Goal: Task Accomplishment & Management: Use online tool/utility

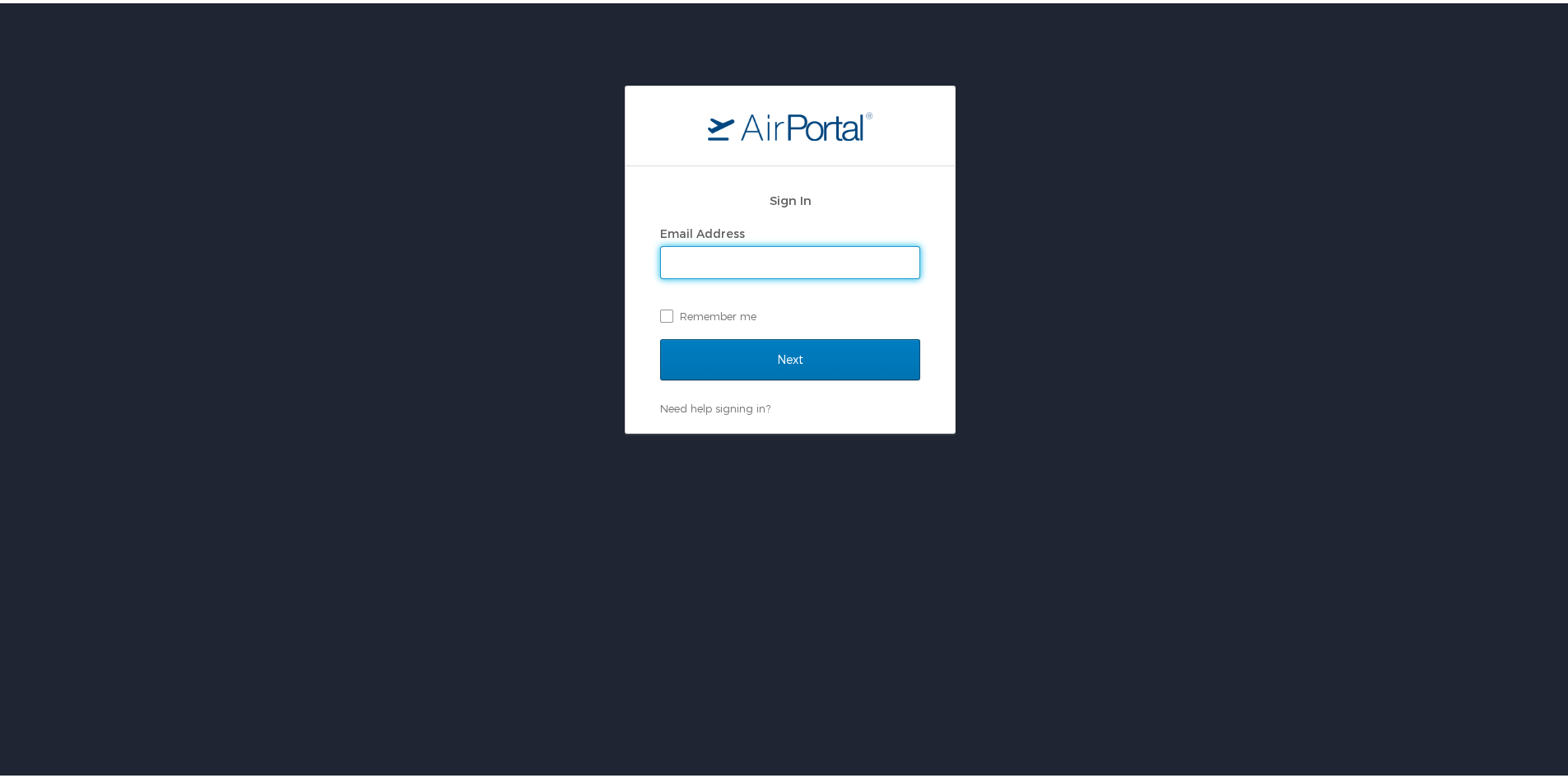
click at [704, 255] on input "Email Address" at bounding box center [790, 260] width 259 height 31
type input "[PERSON_NAME][EMAIL_ADDRESS][DOMAIN_NAME]"
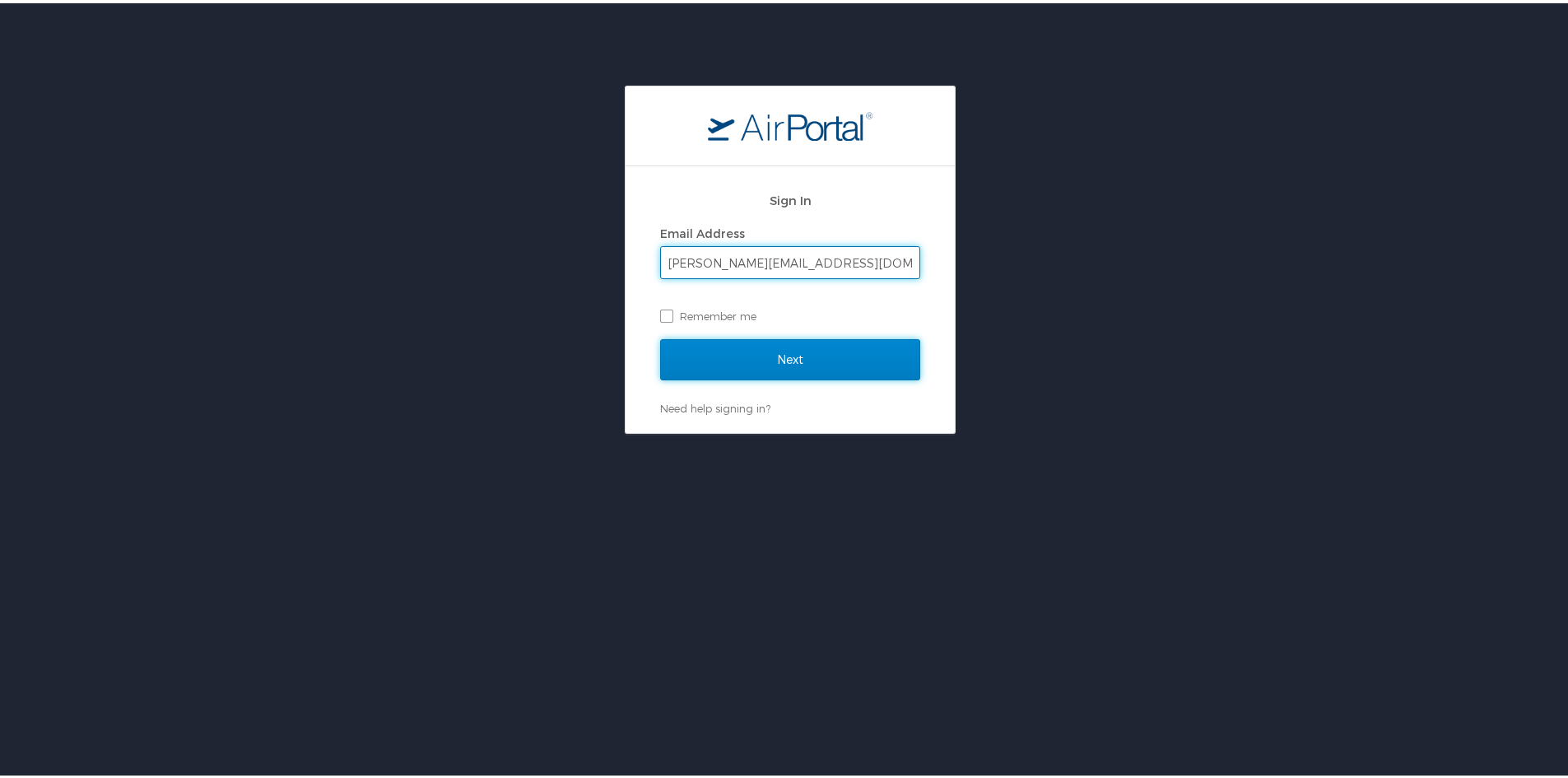
click at [751, 347] on input "Next" at bounding box center [790, 357] width 260 height 42
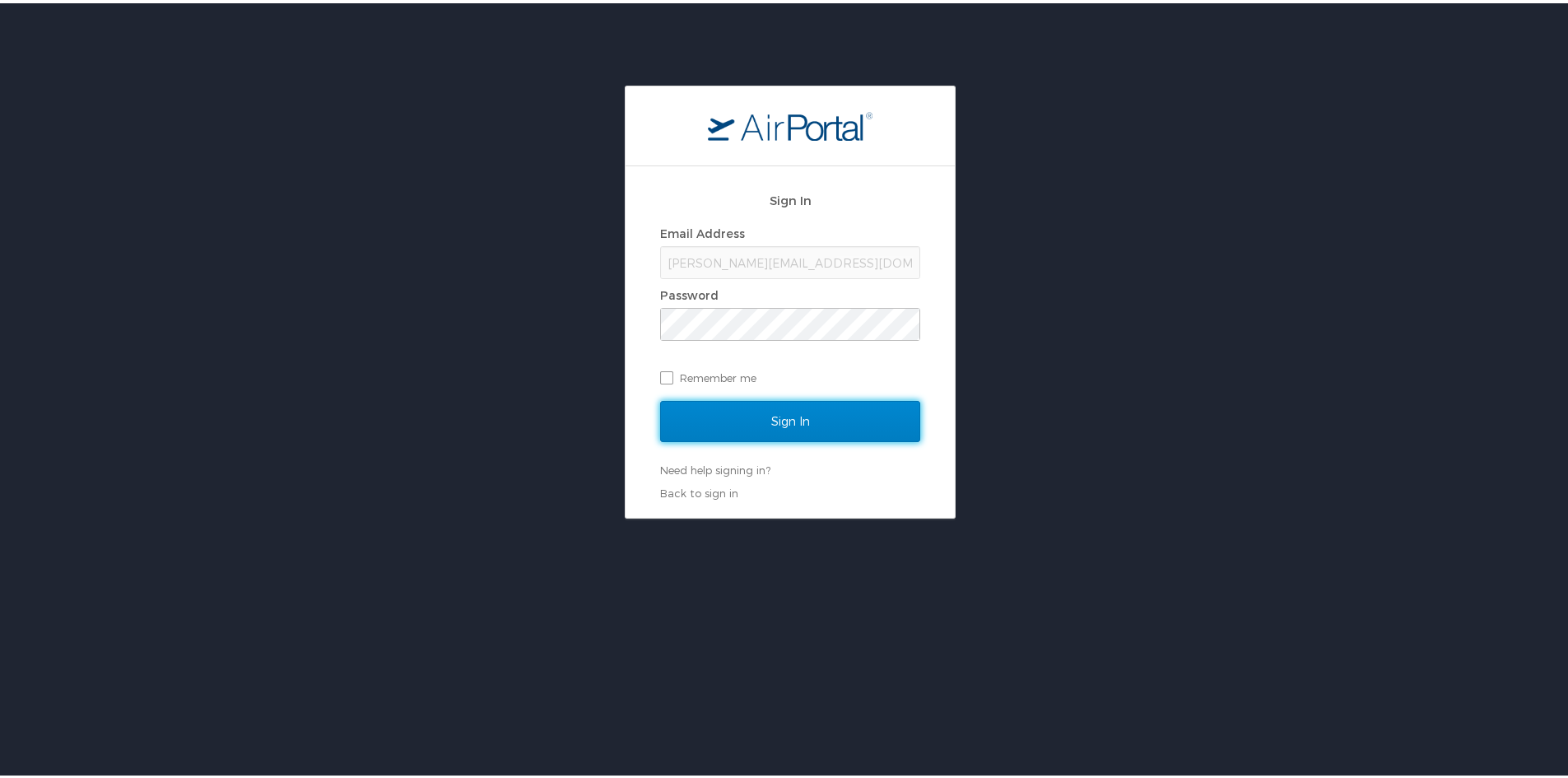
click at [699, 428] on input "Sign In" at bounding box center [790, 419] width 260 height 42
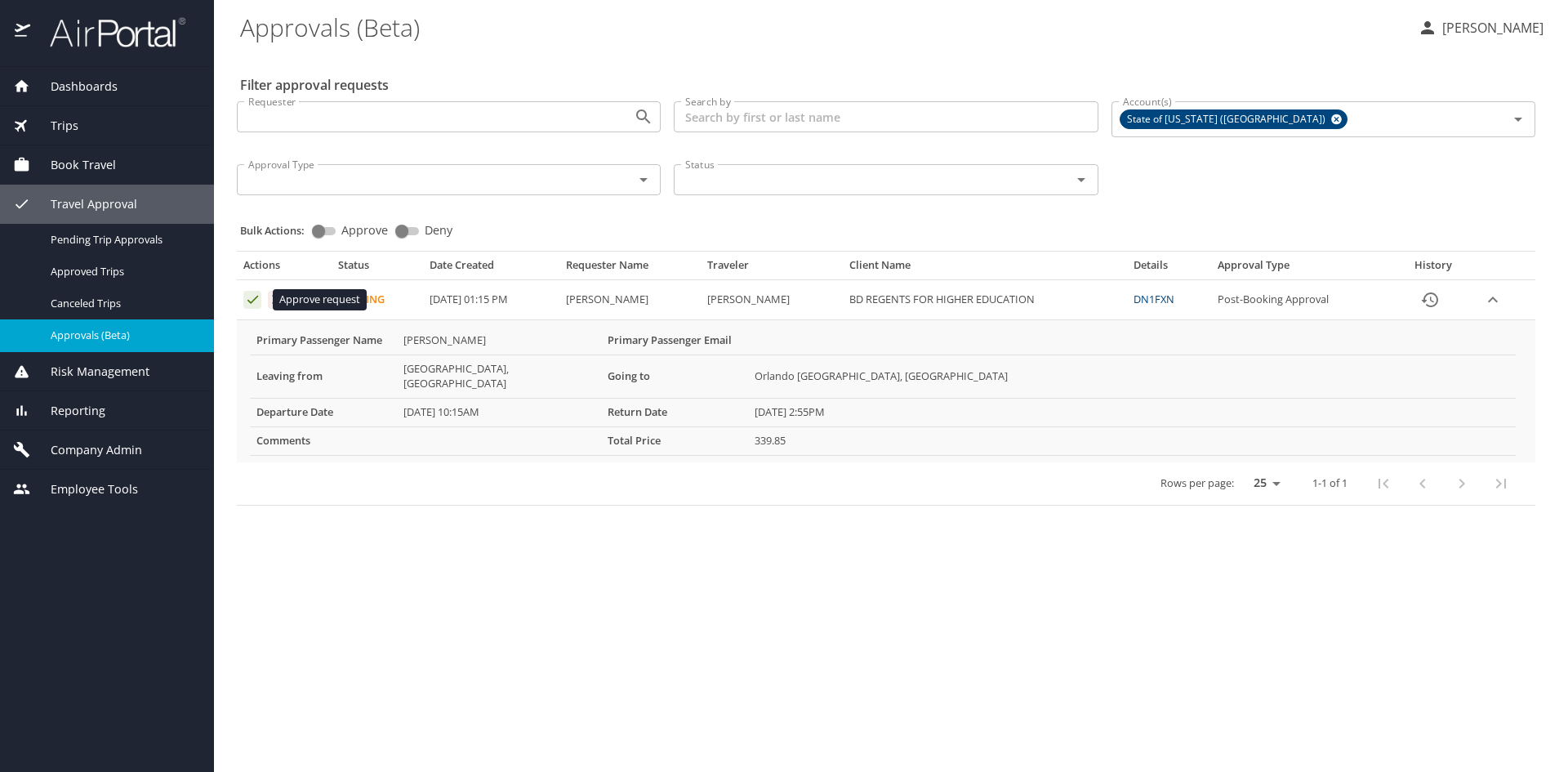
click at [251, 299] on icon "Approval table" at bounding box center [252, 300] width 15 height 15
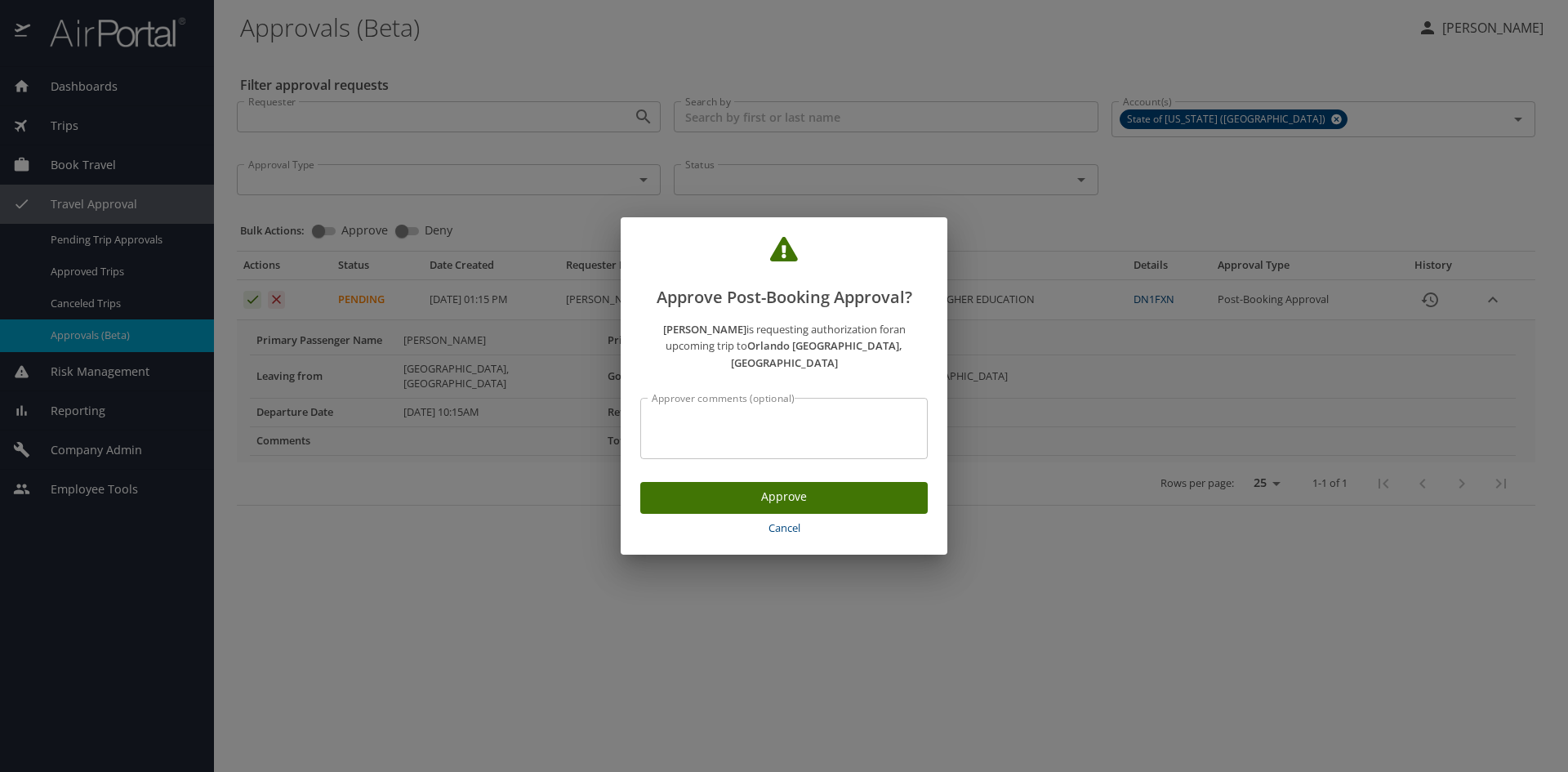
click at [696, 497] on span "Approve" at bounding box center [784, 497] width 261 height 21
